Goal: Book appointment/travel/reservation

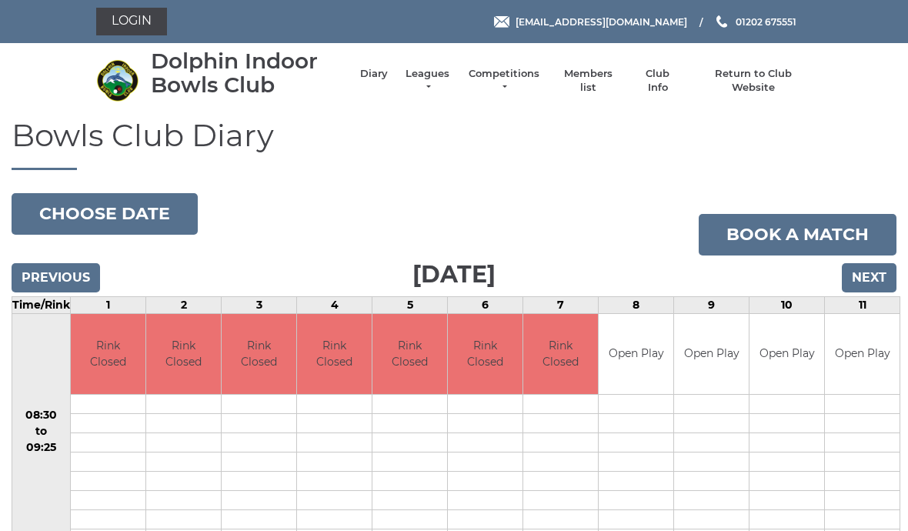
click at [866, 276] on input "Next" at bounding box center [869, 277] width 55 height 29
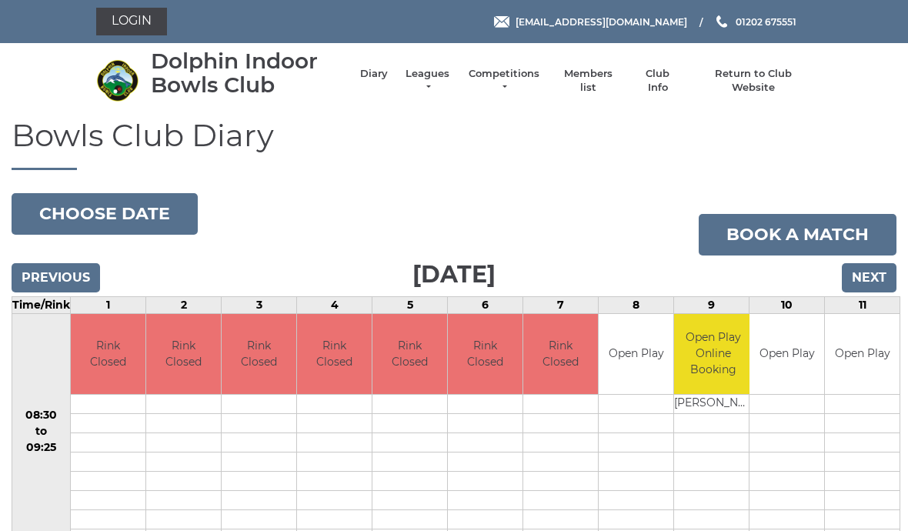
click at [878, 273] on input "Next" at bounding box center [869, 277] width 55 height 29
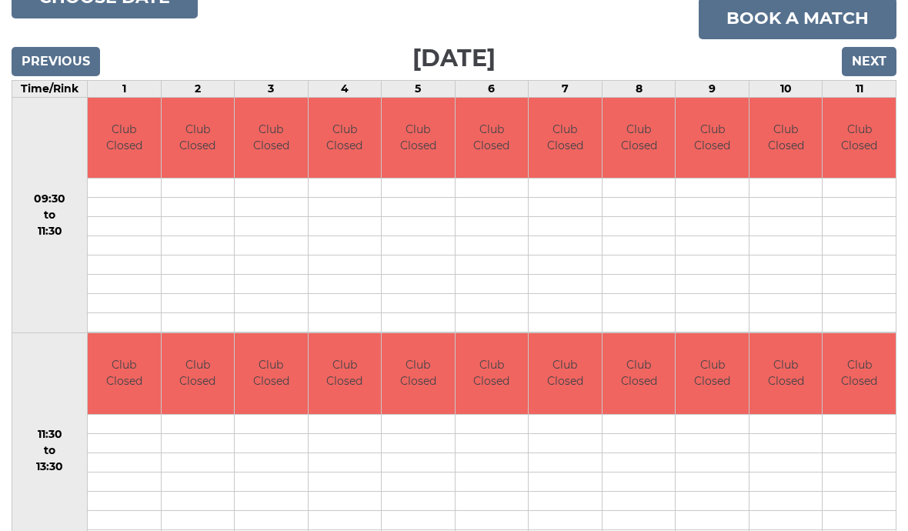
scroll to position [226, 0]
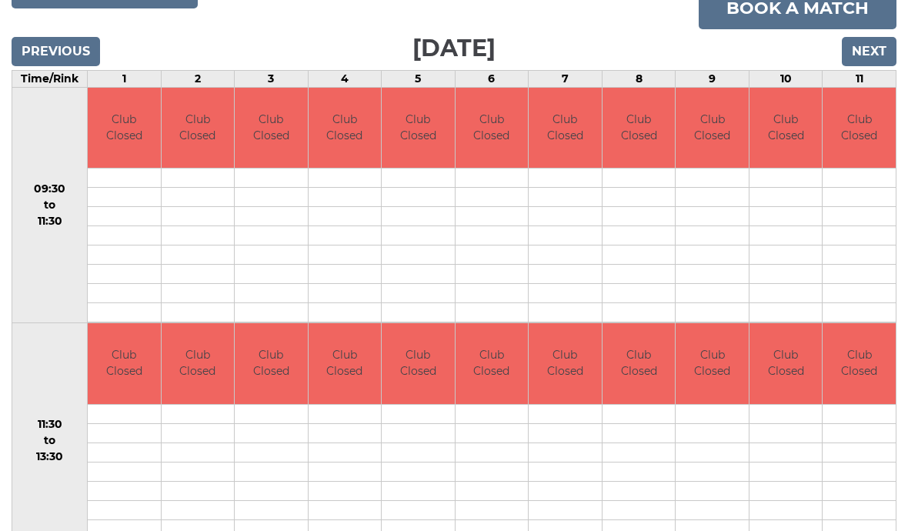
click at [878, 51] on input "Next" at bounding box center [869, 51] width 55 height 29
